Goal: Navigation & Orientation: Find specific page/section

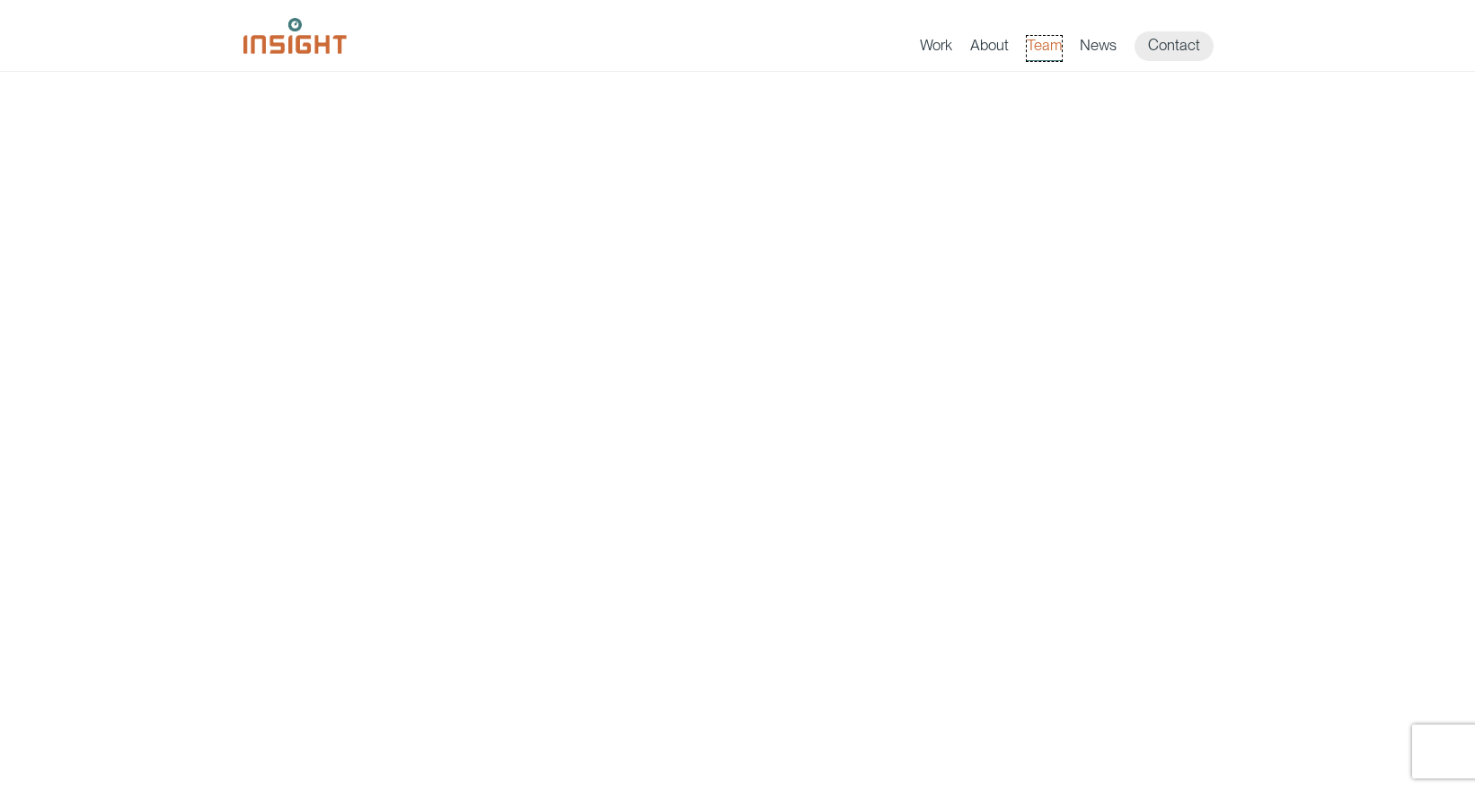
click at [1044, 57] on link "Team" at bounding box center [1043, 48] width 35 height 25
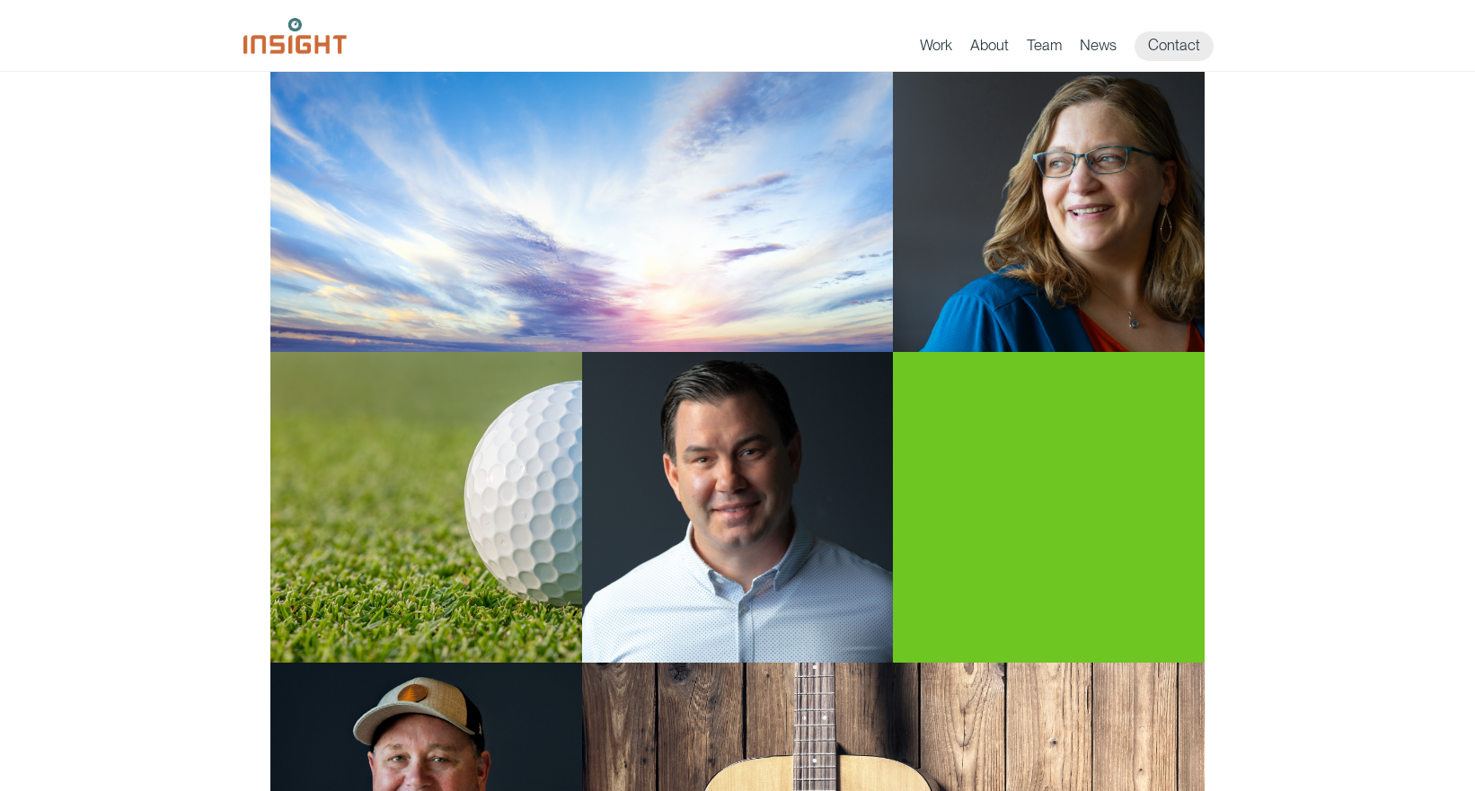
scroll to position [256, 0]
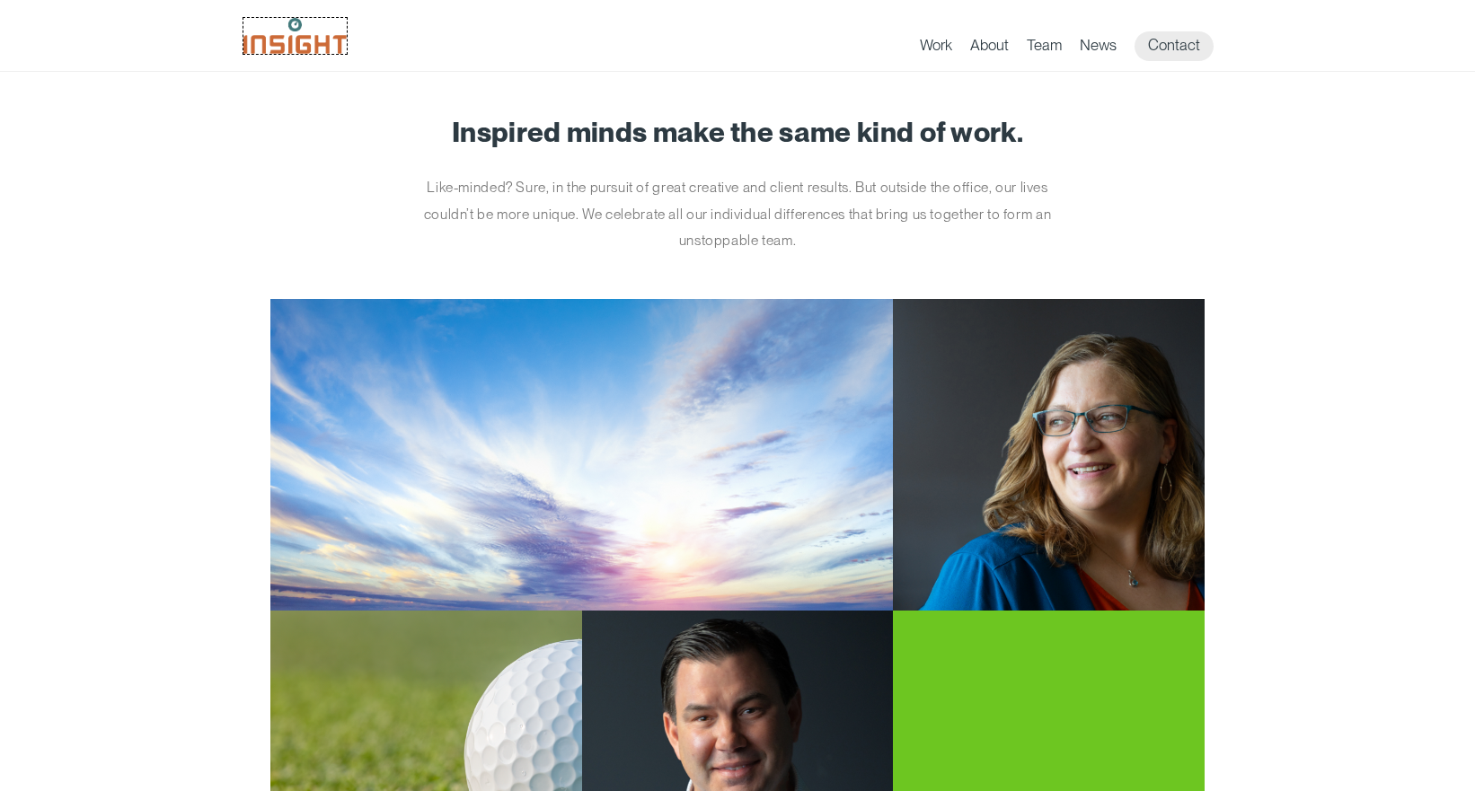
click at [277, 49] on img at bounding box center [294, 36] width 103 height 36
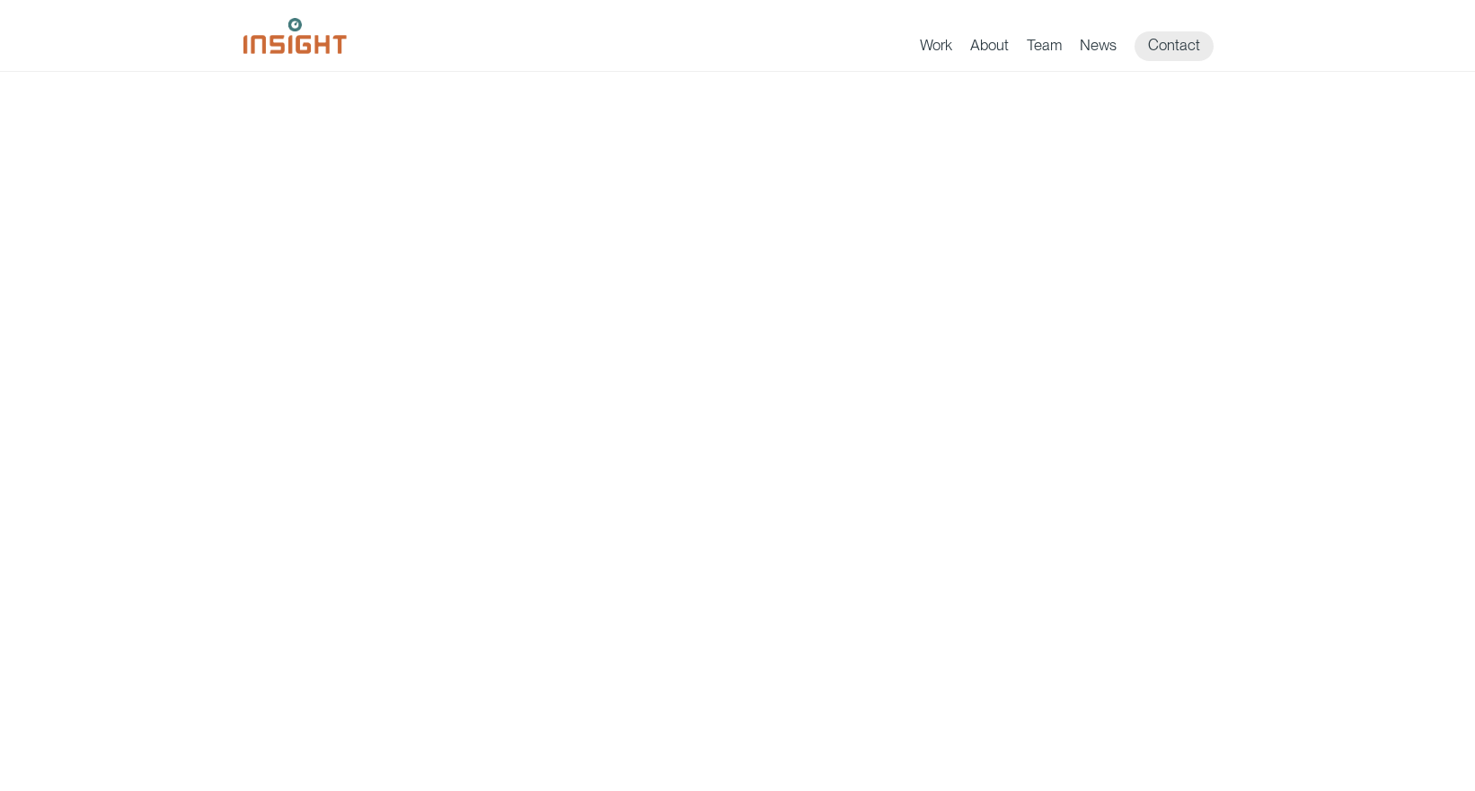
click at [1046, 52] on link "Team" at bounding box center [1043, 48] width 35 height 25
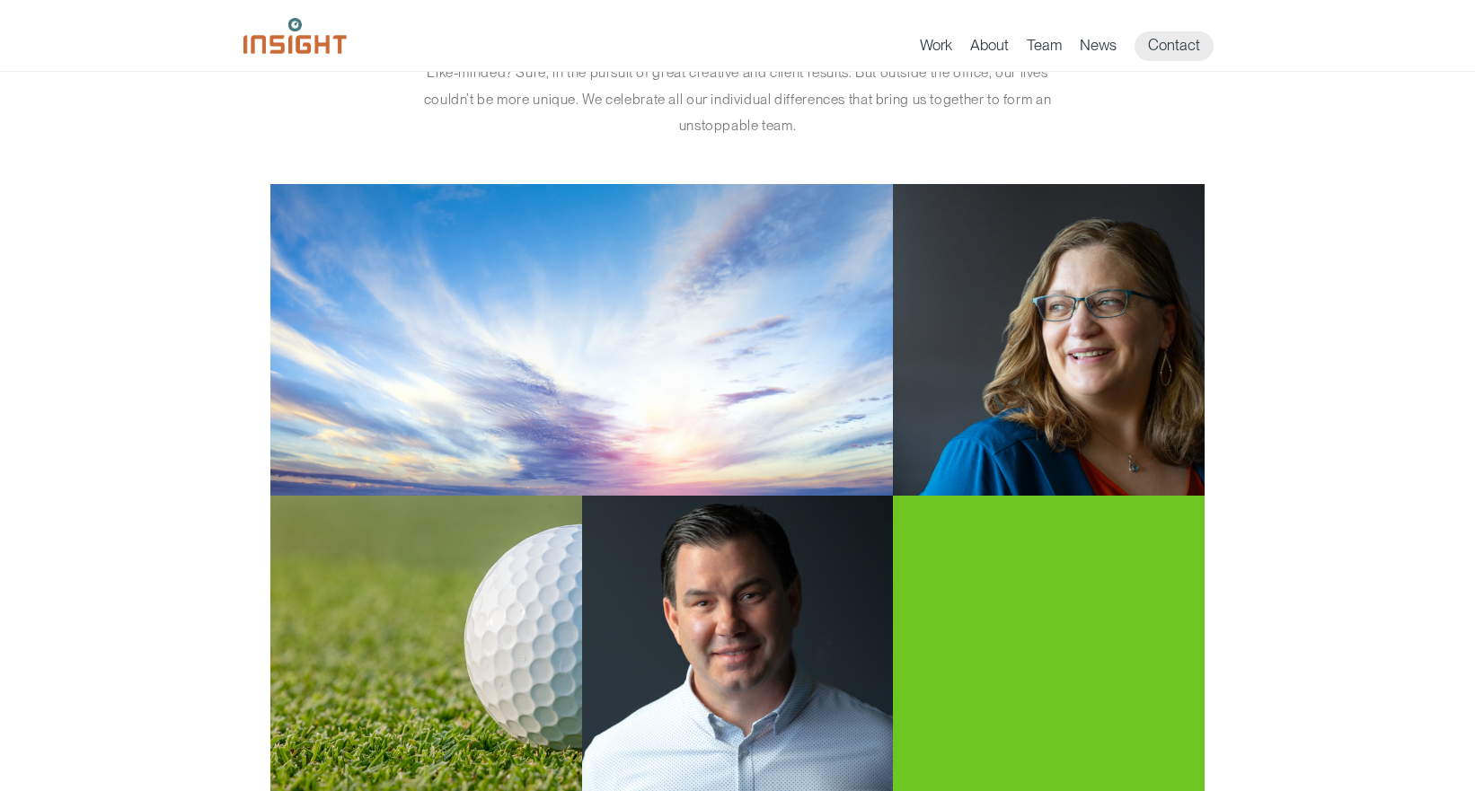
scroll to position [114, 0]
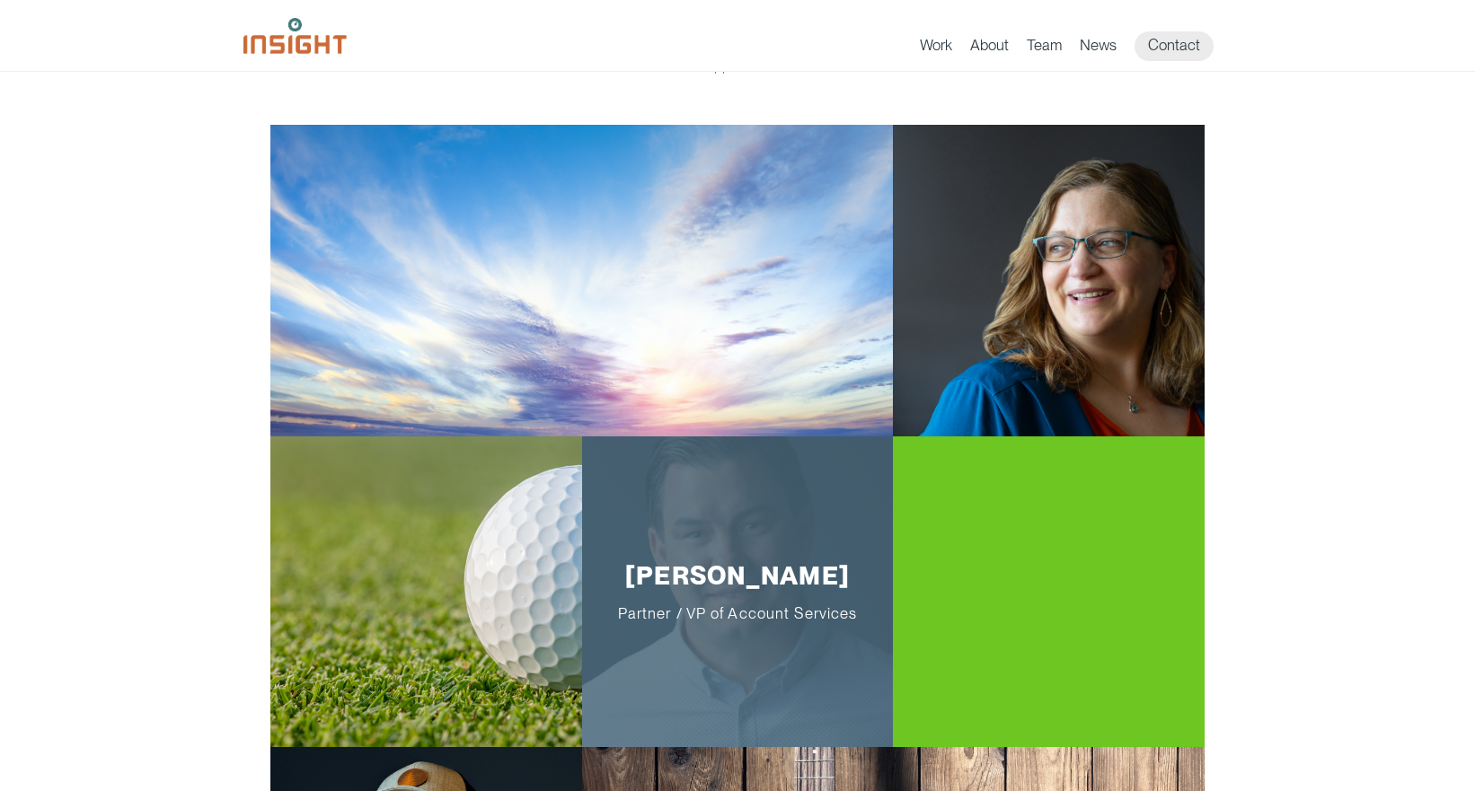
scroll to position [171, 0]
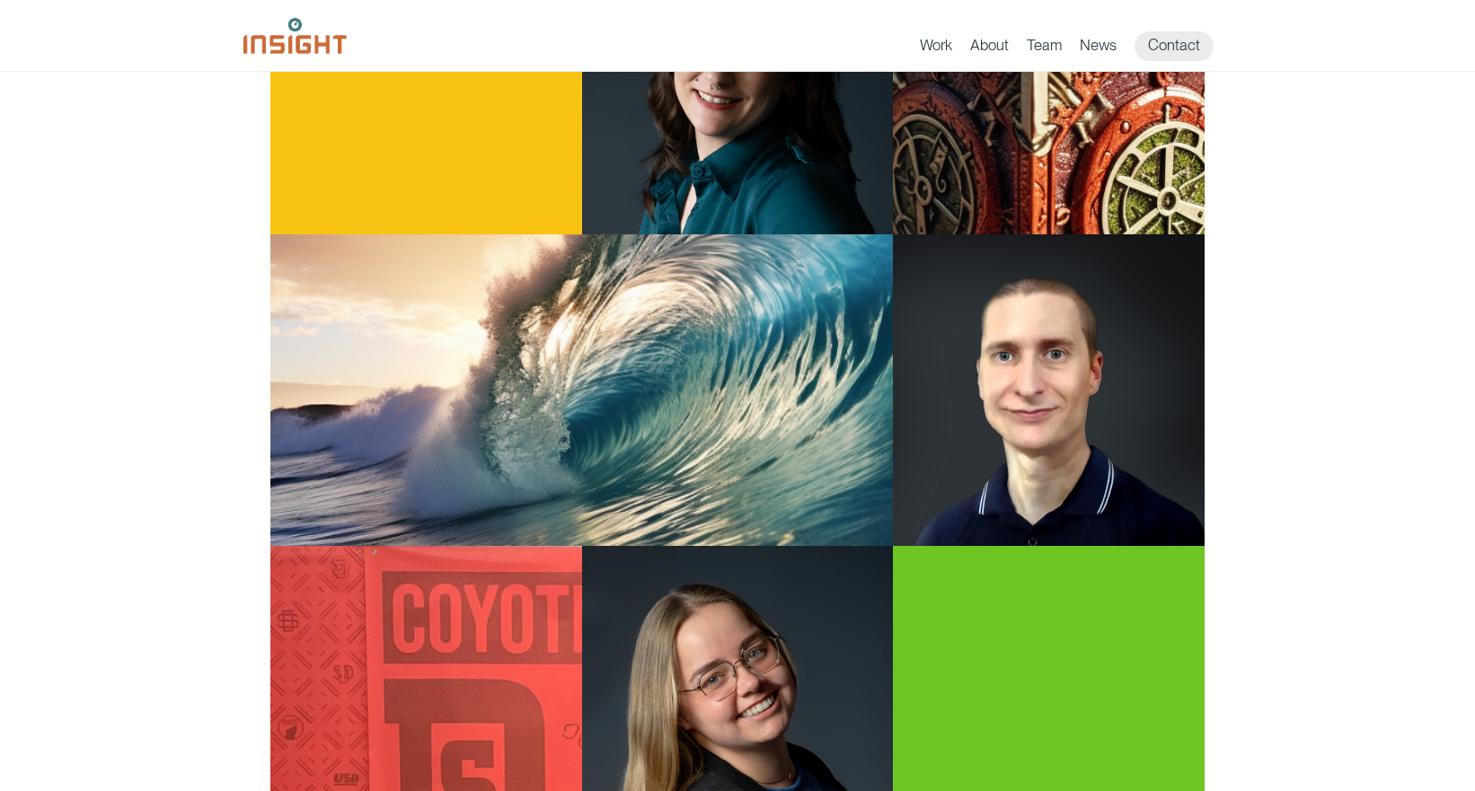
scroll to position [1963, 0]
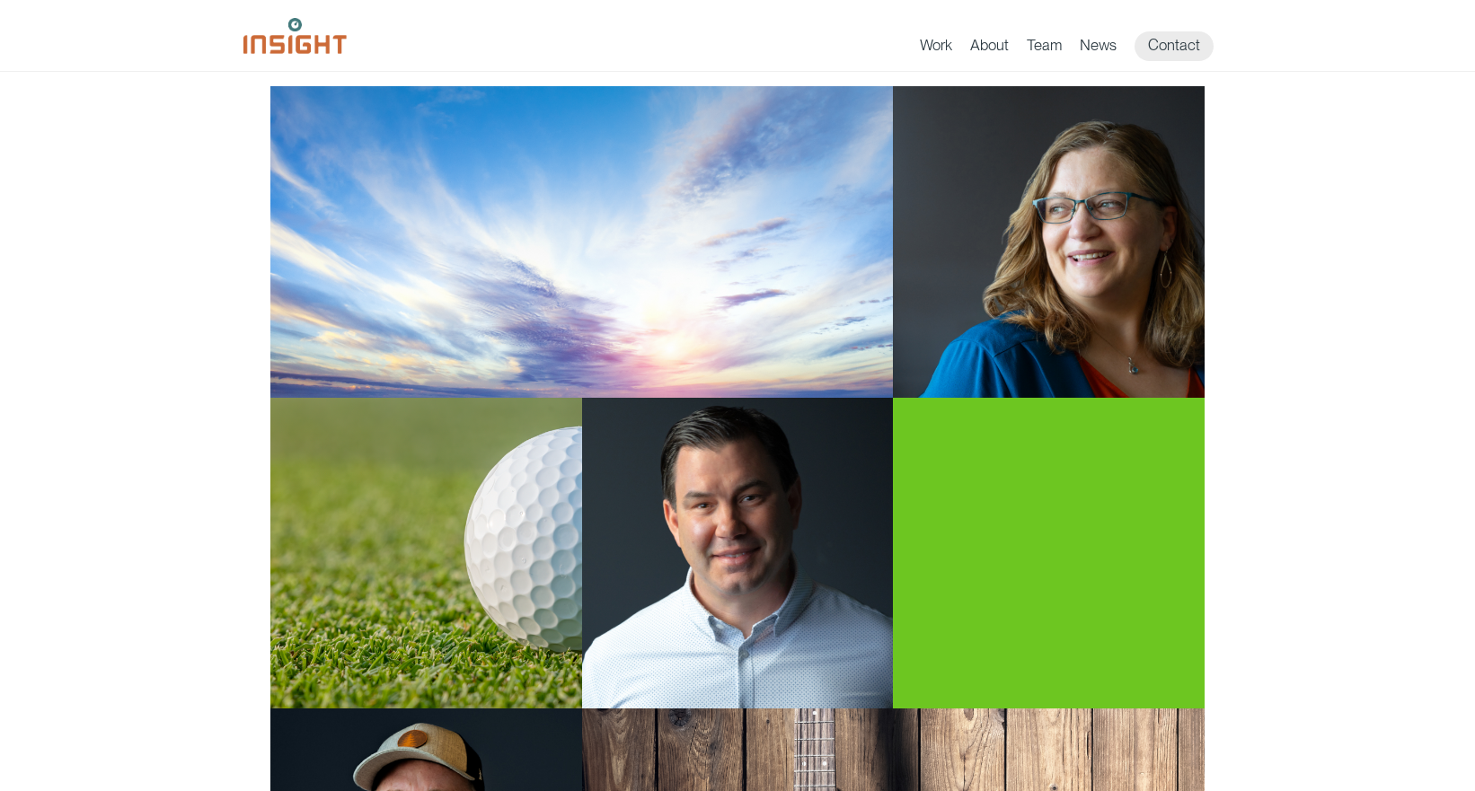
scroll to position [211, 0]
